Goal: Check status: Check status

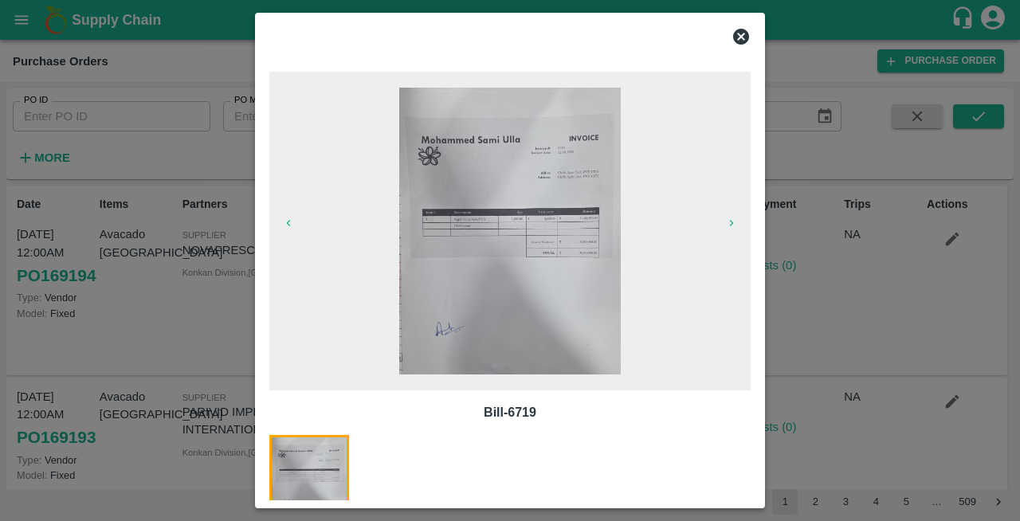
scroll to position [610, 0]
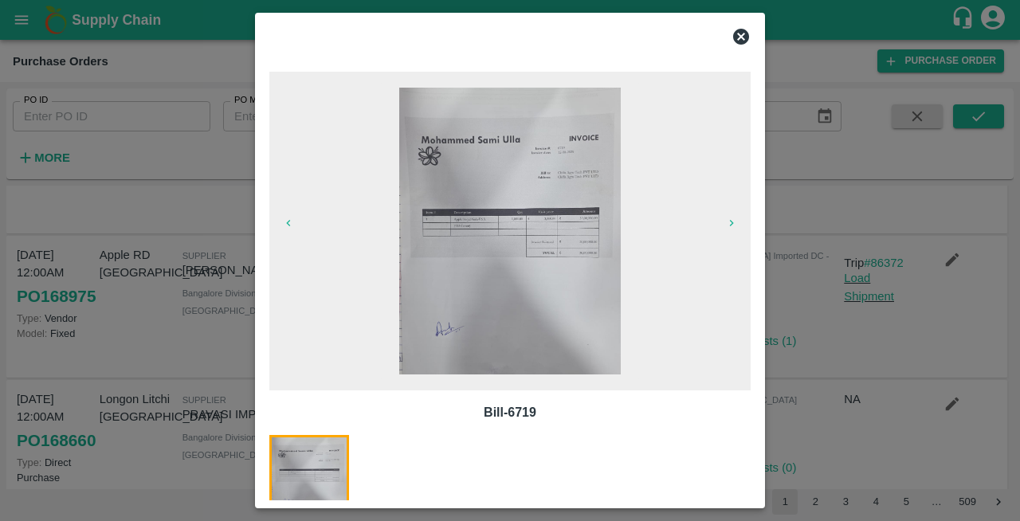
click at [744, 41] on icon at bounding box center [741, 37] width 16 height 16
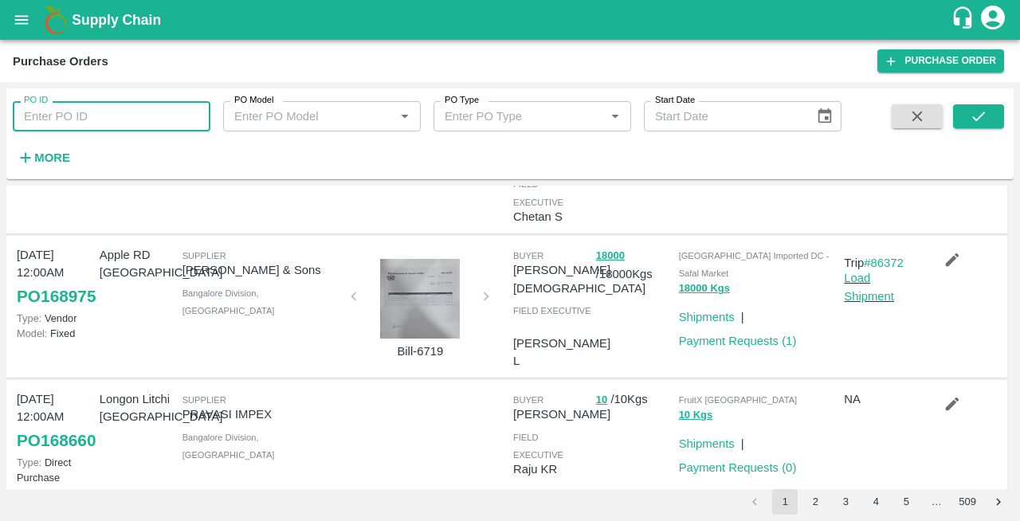
click at [80, 121] on input "PO ID" at bounding box center [112, 116] width 198 height 30
type input "162816"
click at [1002, 120] on button "submit" at bounding box center [978, 116] width 51 height 24
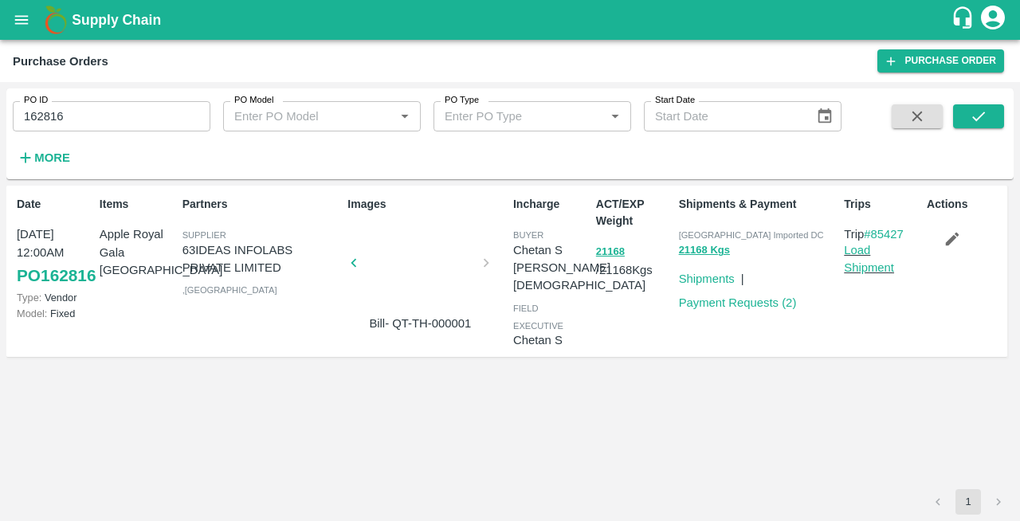
click at [426, 285] on div at bounding box center [420, 268] width 120 height 84
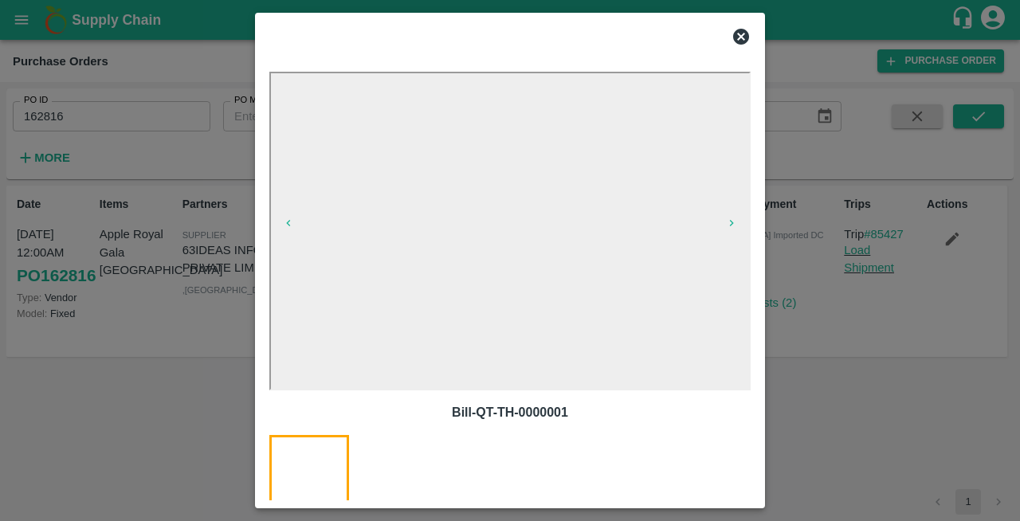
click at [739, 39] on icon at bounding box center [741, 36] width 19 height 19
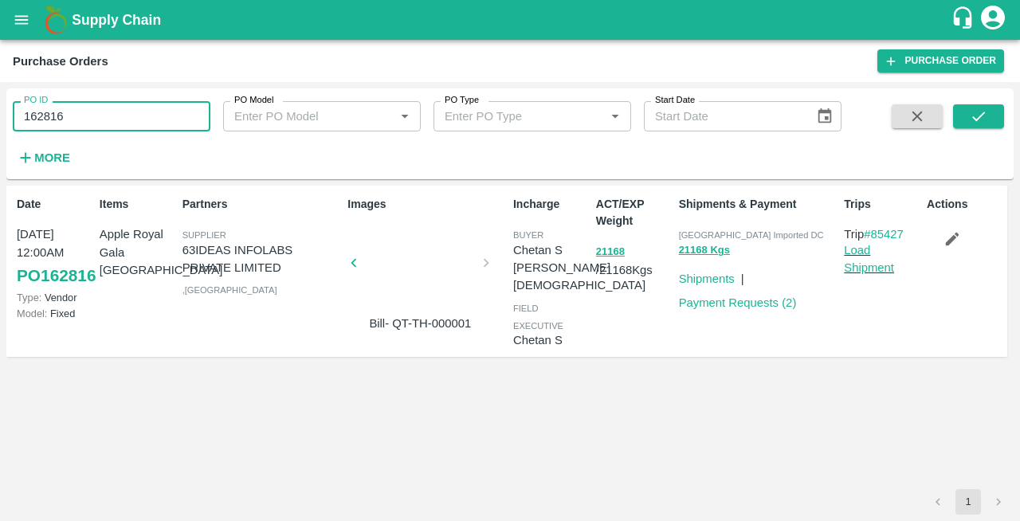
click at [88, 121] on input "162816" at bounding box center [112, 116] width 198 height 30
type input "162728"
click at [978, 114] on icon "submit" at bounding box center [979, 117] width 18 height 18
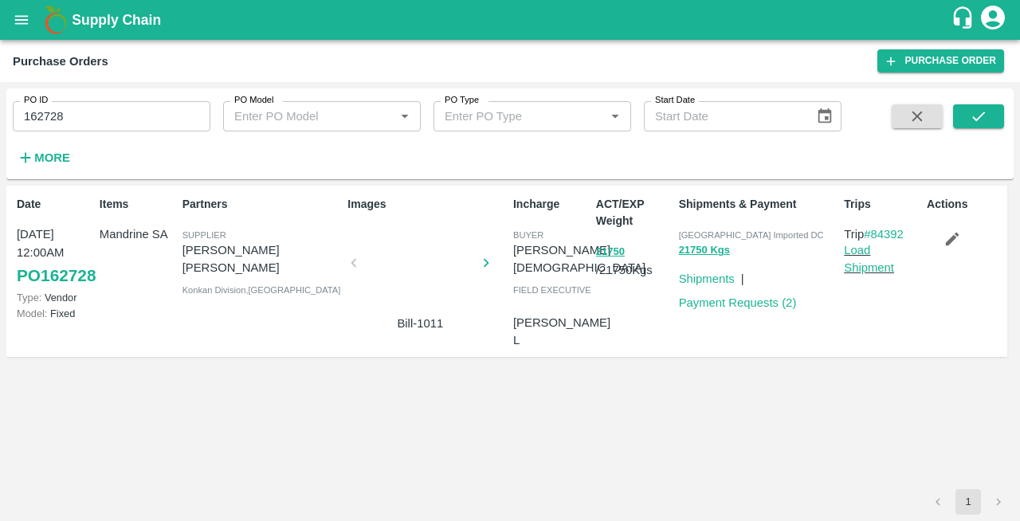
click at [433, 253] on div at bounding box center [420, 268] width 120 height 84
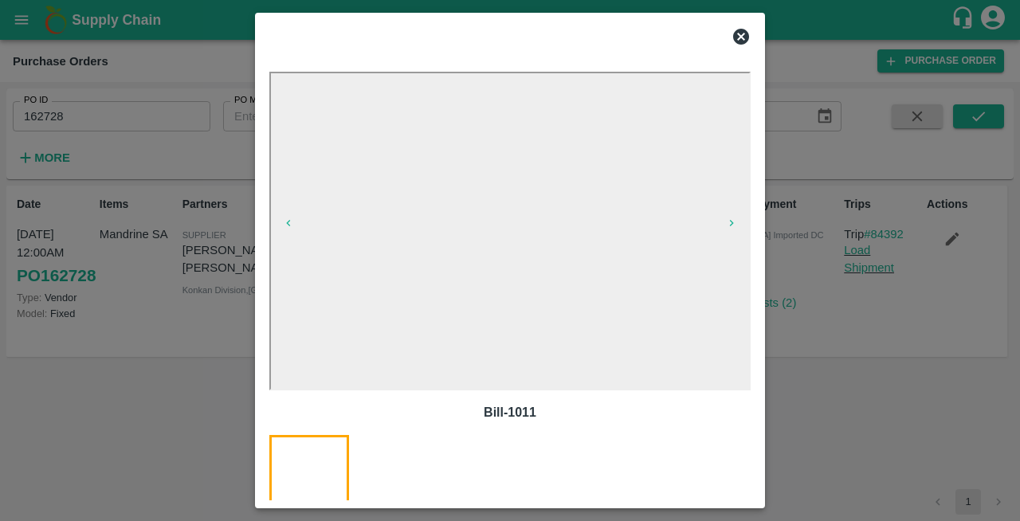
click at [740, 40] on icon at bounding box center [741, 37] width 16 height 16
